Goal: Answer question/provide support

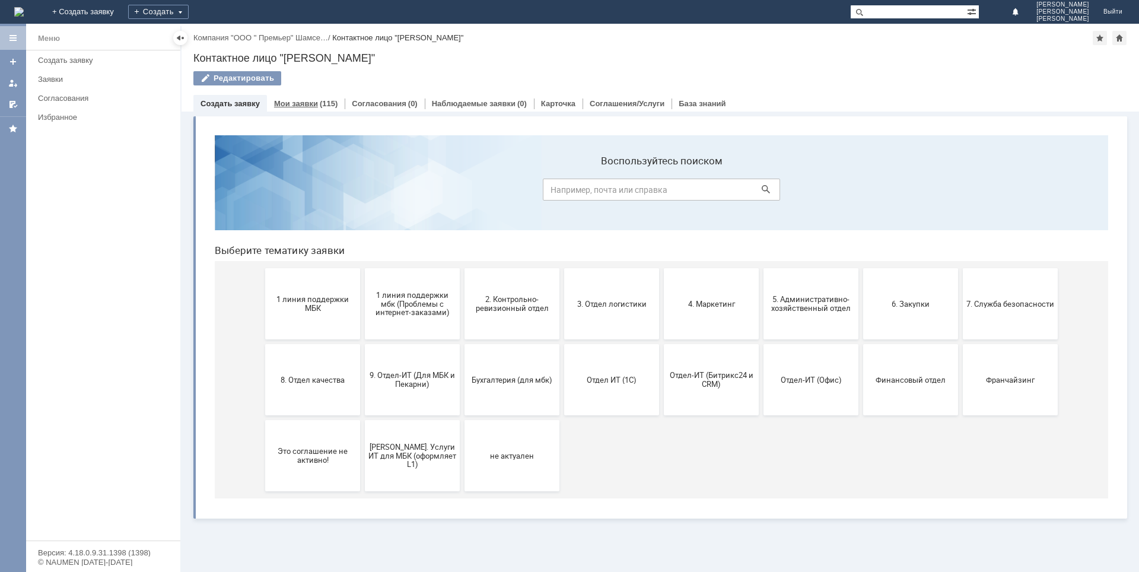
click at [310, 104] on link "Мои заявки" at bounding box center [296, 103] width 44 height 9
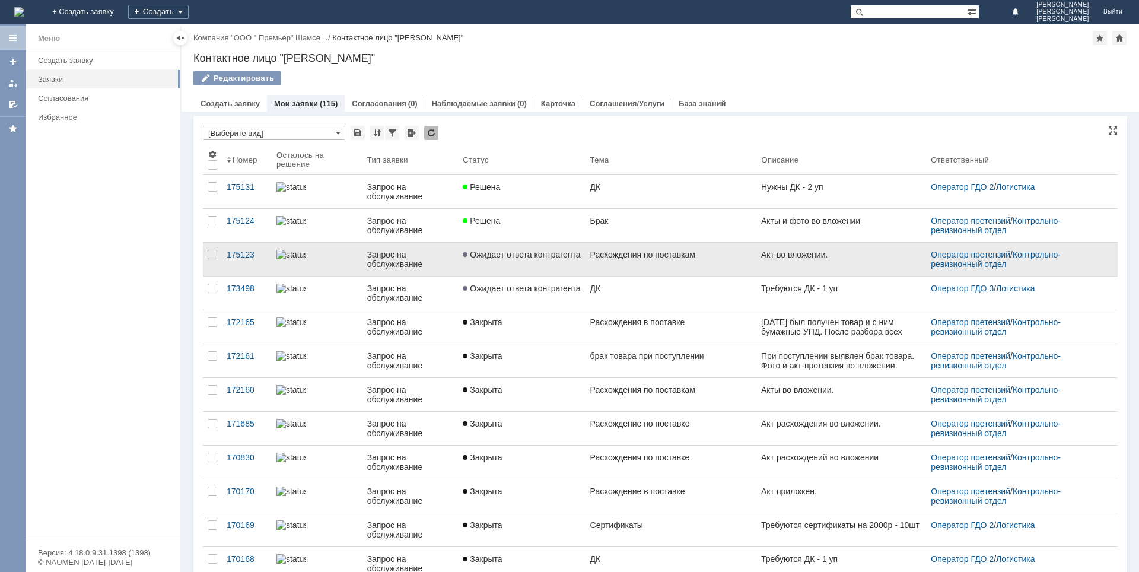
click at [600, 266] on link "Расхождения по поставкам" at bounding box center [670, 259] width 171 height 33
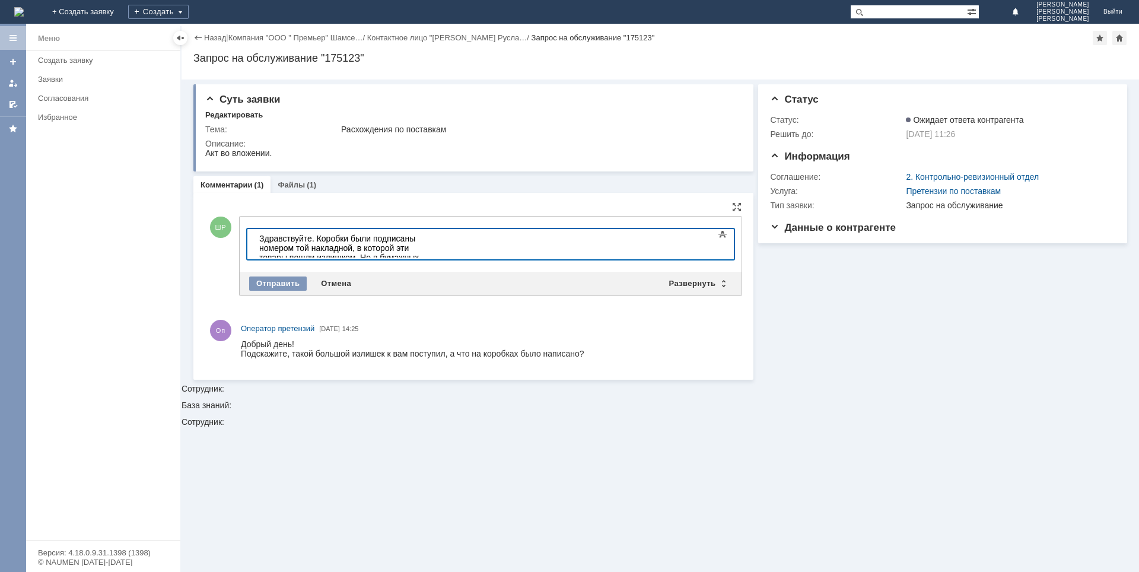
drag, startPoint x: 529, startPoint y: 252, endPoint x: 789, endPoint y: 514, distance: 370.0
click at [428, 252] on div "Здравствуйте. Коробки были подписаны номером той накладной, в которой эти товар…" at bounding box center [343, 262] width 168 height 57
click at [428, 250] on div "Здравствуйте. Коробки были подписаны номером той накладной, в которой эти товар…" at bounding box center [343, 262] width 168 height 57
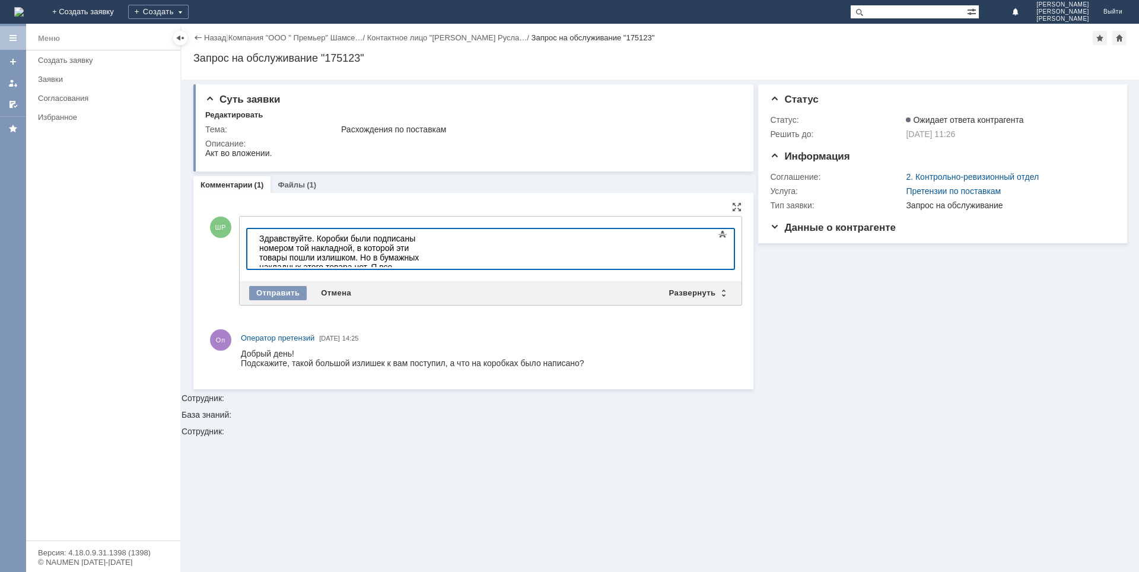
drag, startPoint x: 515, startPoint y: 257, endPoint x: 775, endPoint y: 514, distance: 365.4
click at [428, 257] on div "Здравствуйте. Коробки были подписаны номером той накладной, в которой эти товар…" at bounding box center [343, 276] width 168 height 85
click at [285, 288] on div "Отправить" at bounding box center [278, 293] width 58 height 14
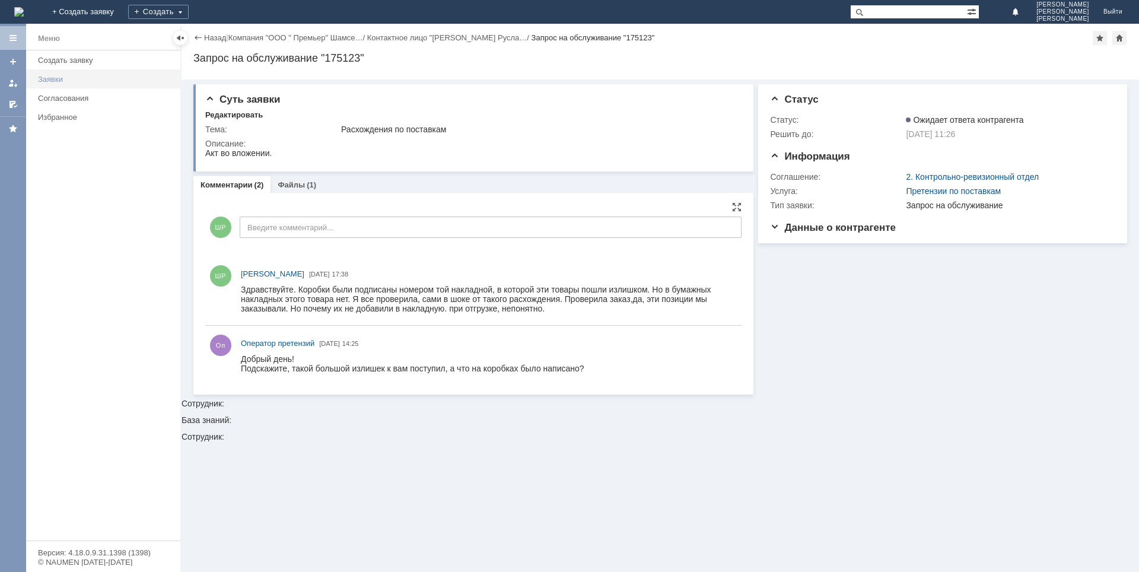
click at [41, 78] on div "Заявки" at bounding box center [105, 79] width 135 height 9
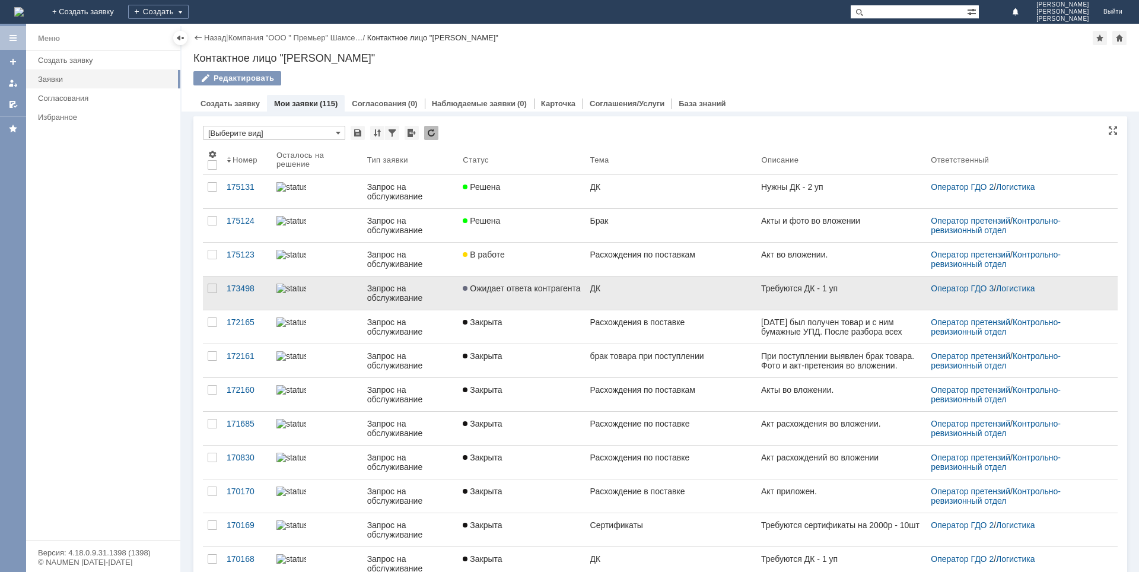
click at [594, 297] on link "ДК" at bounding box center [670, 292] width 171 height 33
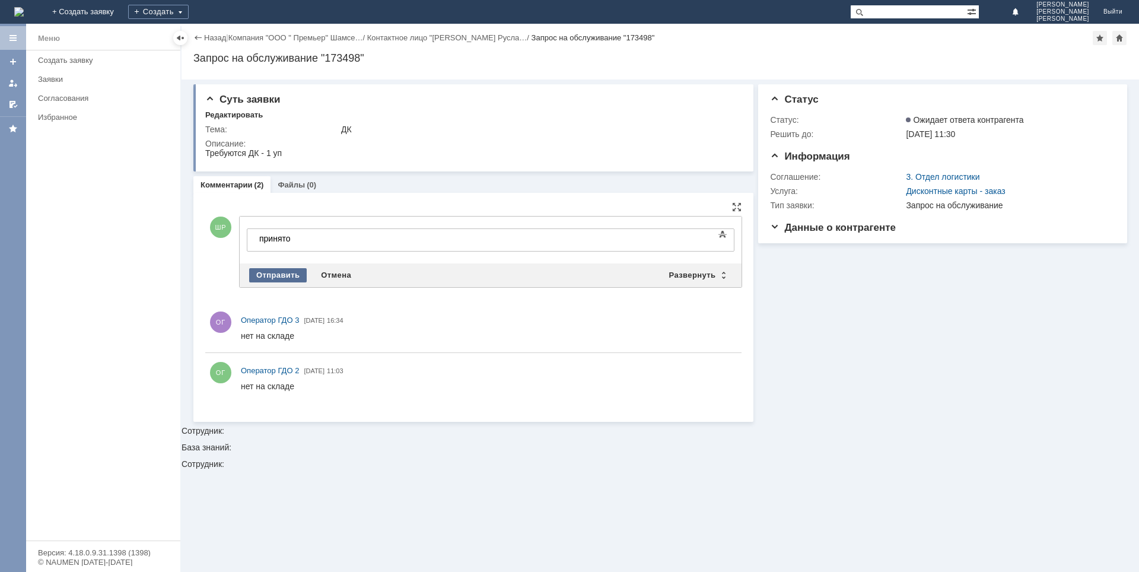
click at [254, 268] on div "Отправить" at bounding box center [278, 275] width 58 height 14
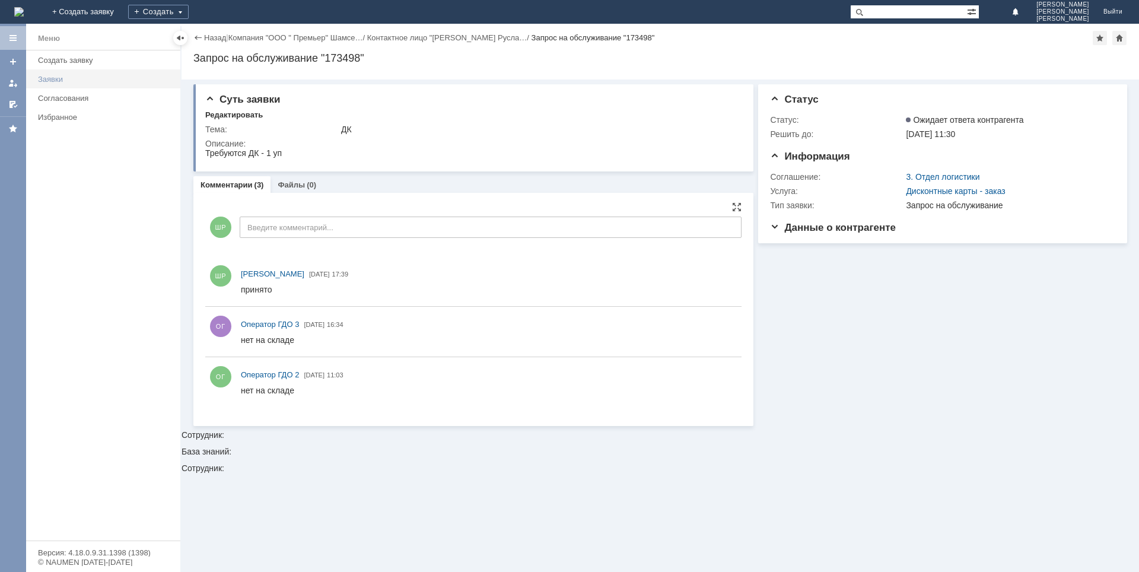
click at [63, 82] on div "Заявки" at bounding box center [105, 79] width 135 height 9
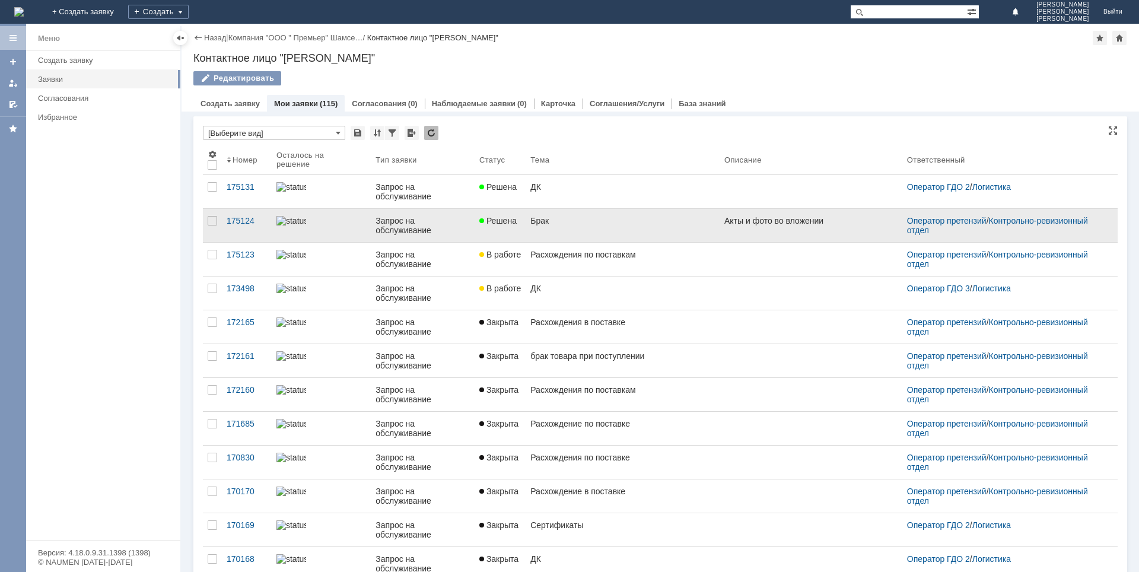
click at [565, 218] on div "Брак" at bounding box center [622, 220] width 184 height 9
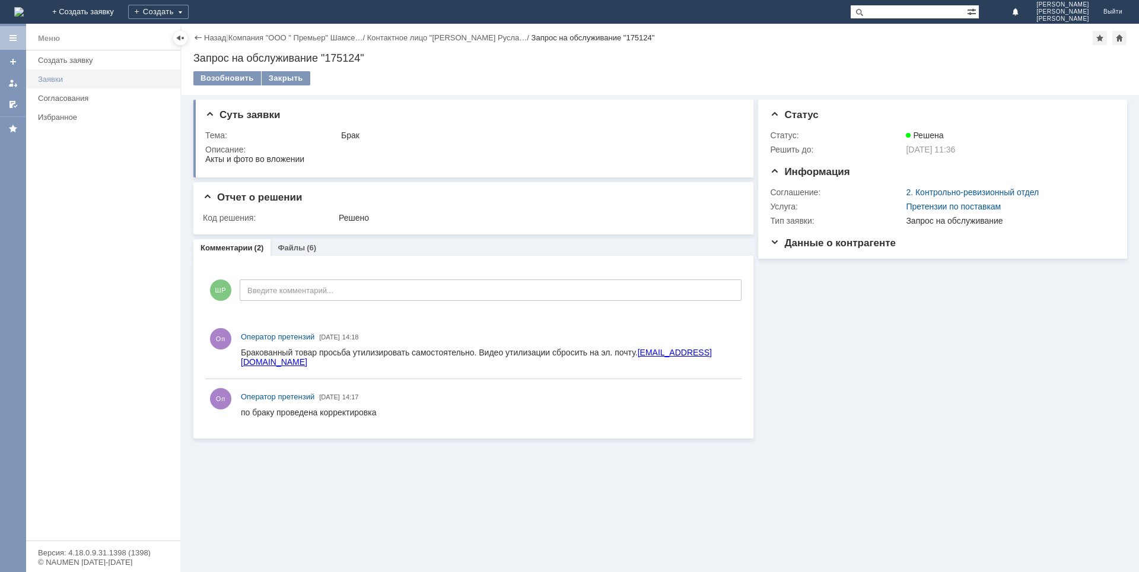
click at [54, 81] on div "Заявки" at bounding box center [105, 79] width 135 height 9
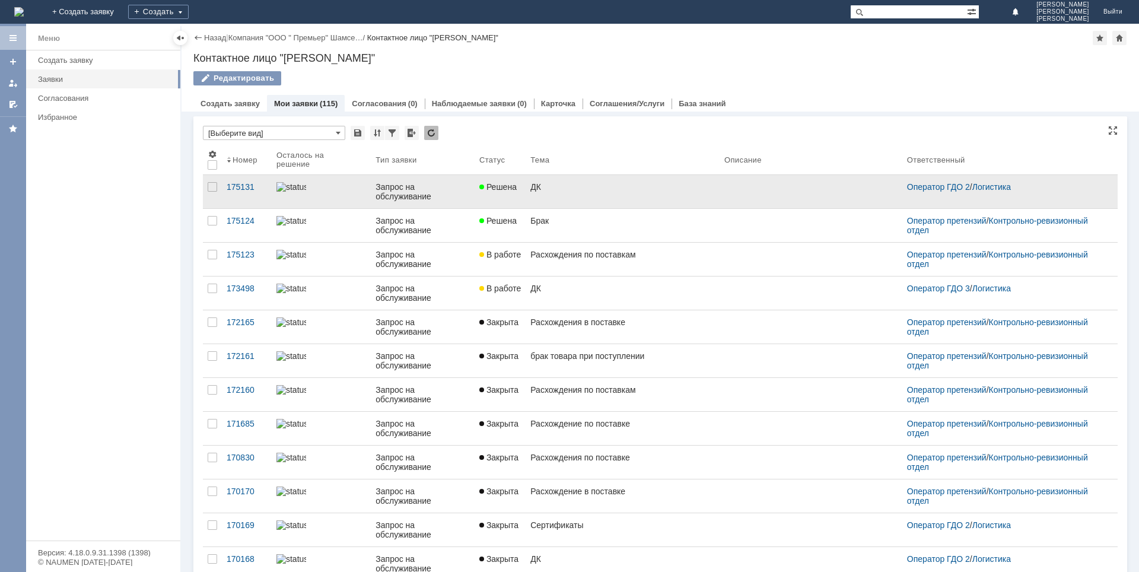
click at [558, 181] on link "ДК" at bounding box center [623, 191] width 194 height 33
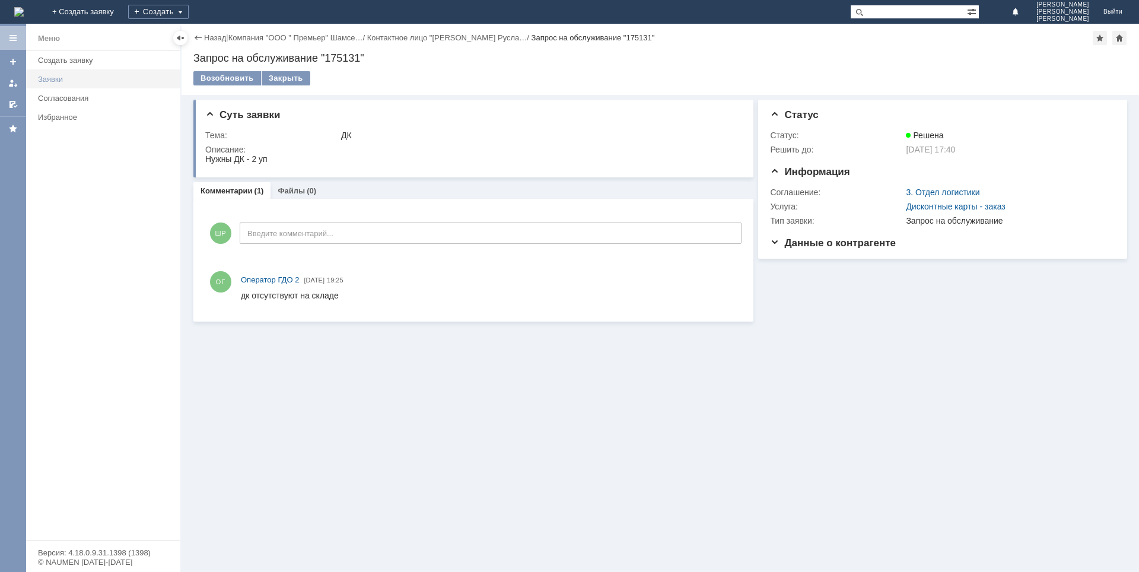
click at [60, 75] on div "Заявки" at bounding box center [105, 79] width 135 height 9
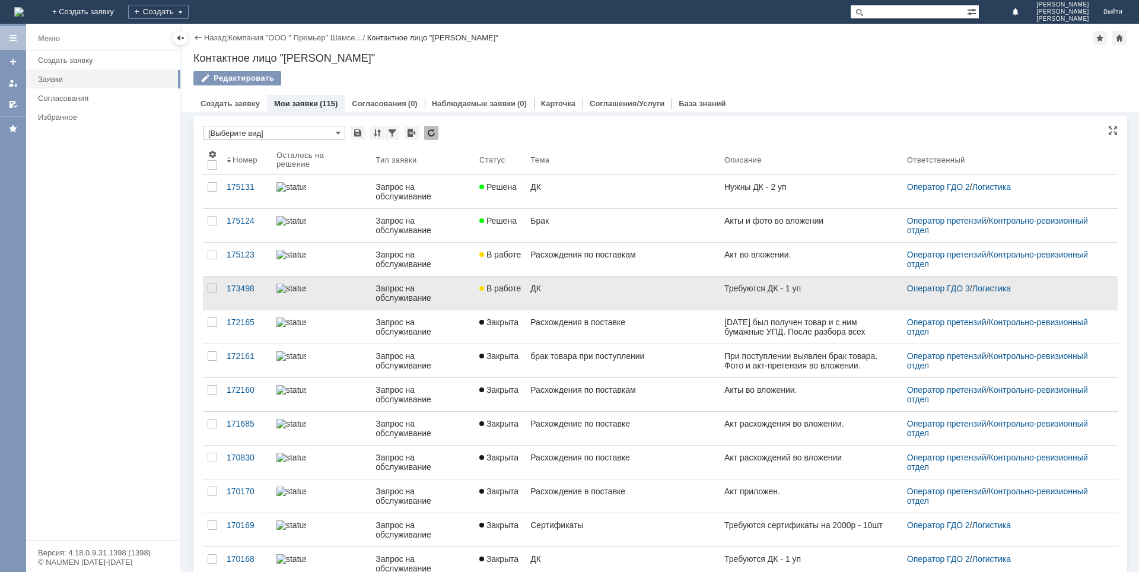
click at [636, 289] on div "ДК" at bounding box center [622, 288] width 184 height 9
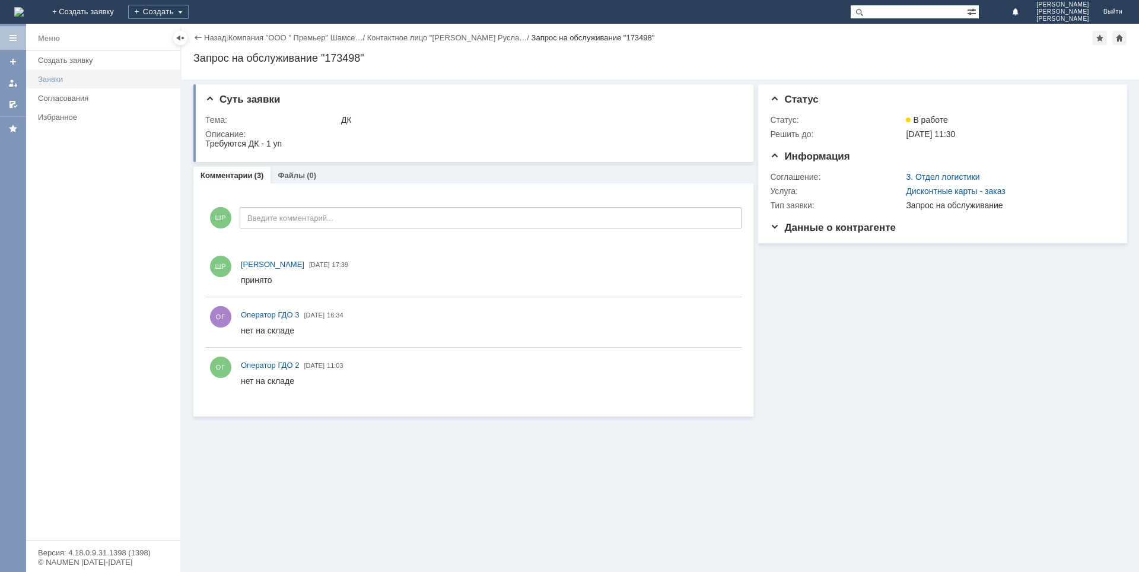
click at [39, 76] on div "Заявки" at bounding box center [105, 79] width 135 height 9
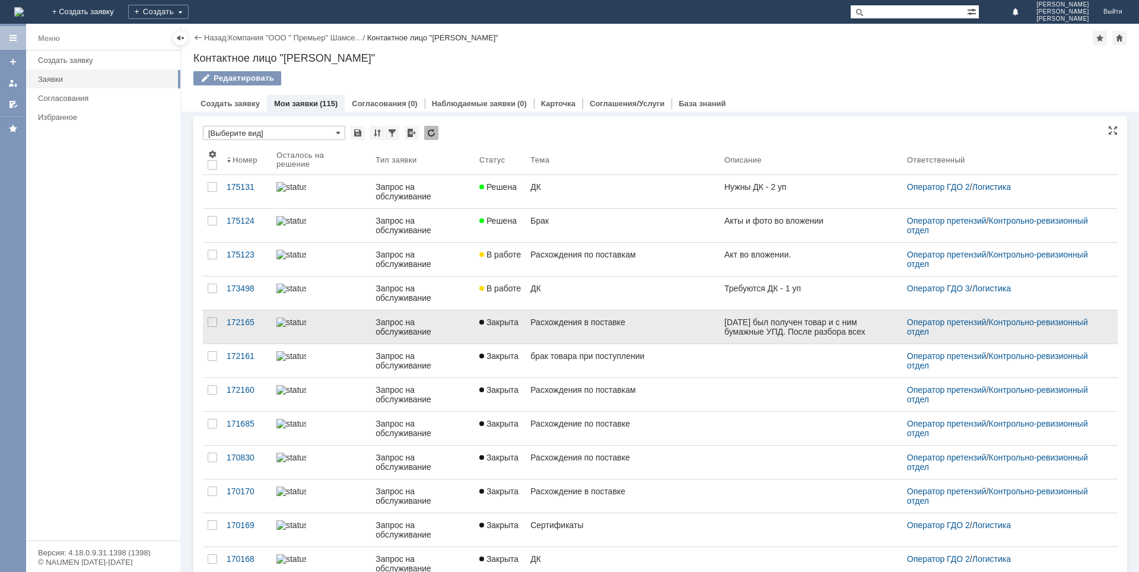
click at [581, 320] on div "Расхождения в поставке" at bounding box center [622, 321] width 184 height 9
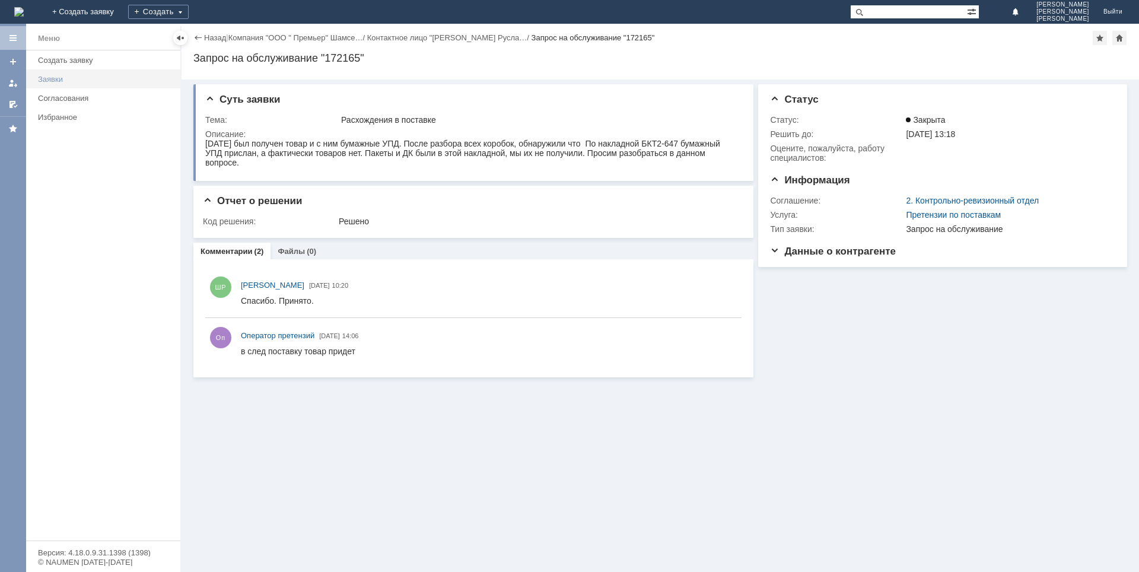
click at [93, 84] on link "Заявки" at bounding box center [105, 79] width 145 height 18
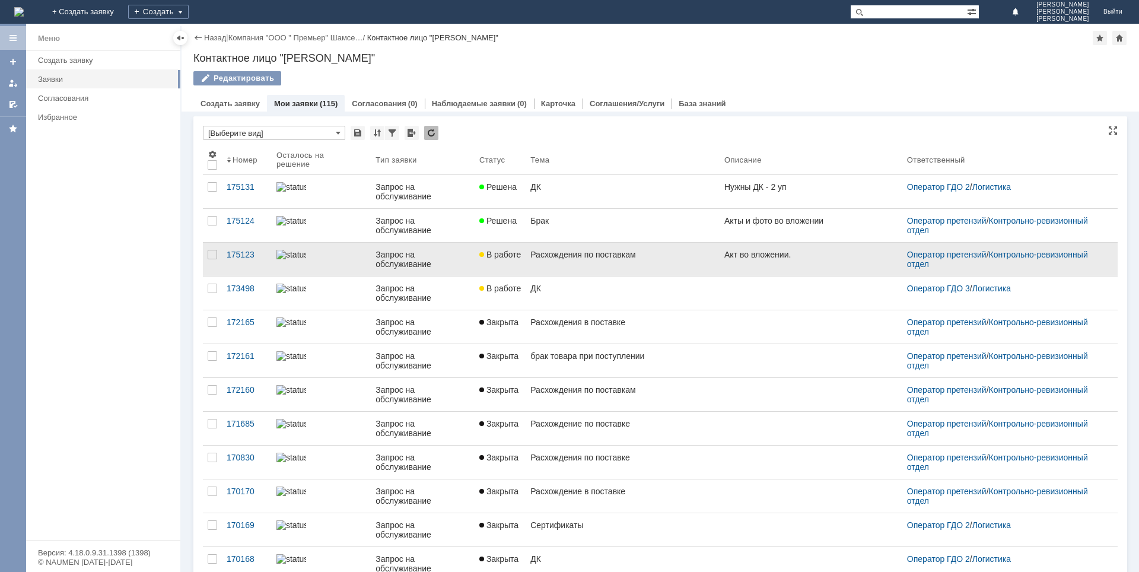
click at [640, 256] on div "Расхождения по поставкам" at bounding box center [622, 254] width 184 height 9
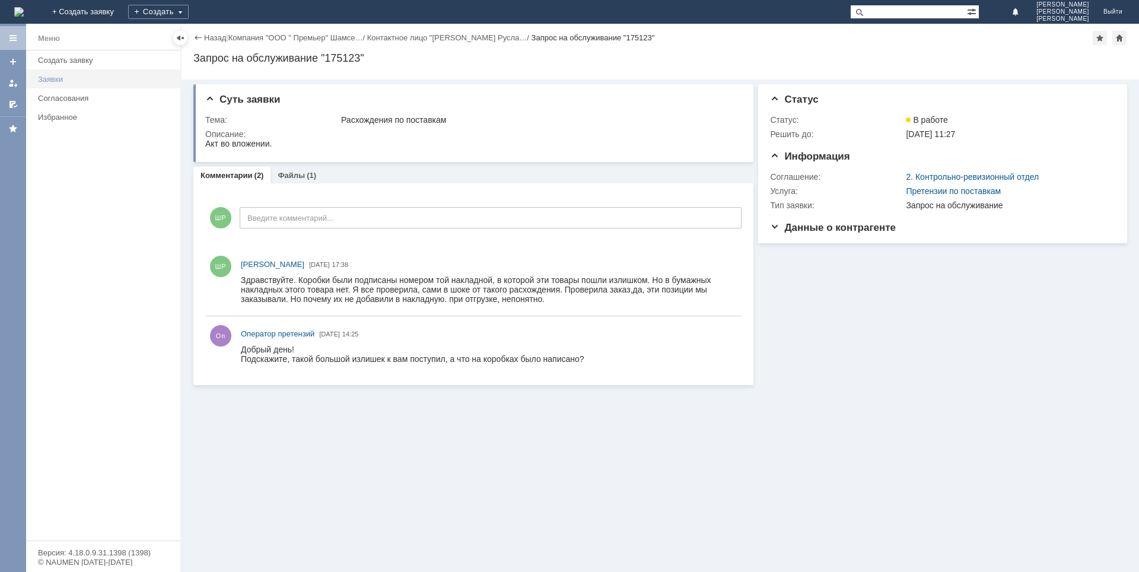
click at [63, 75] on div "Заявки" at bounding box center [105, 79] width 135 height 9
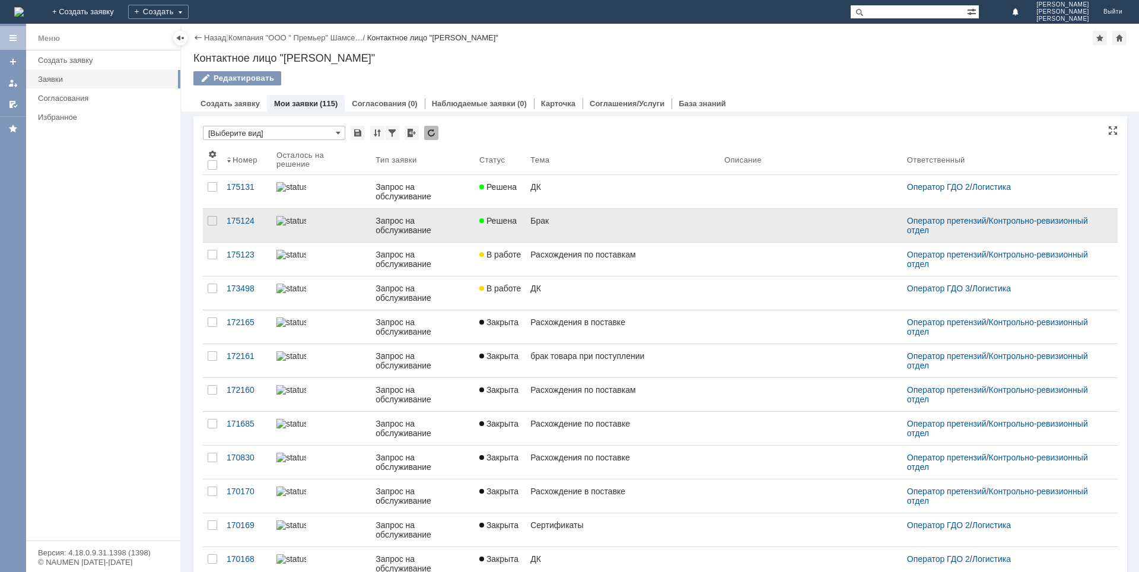
click at [508, 215] on link "Решена" at bounding box center [500, 225] width 51 height 33
